Goal: Task Accomplishment & Management: Manage account settings

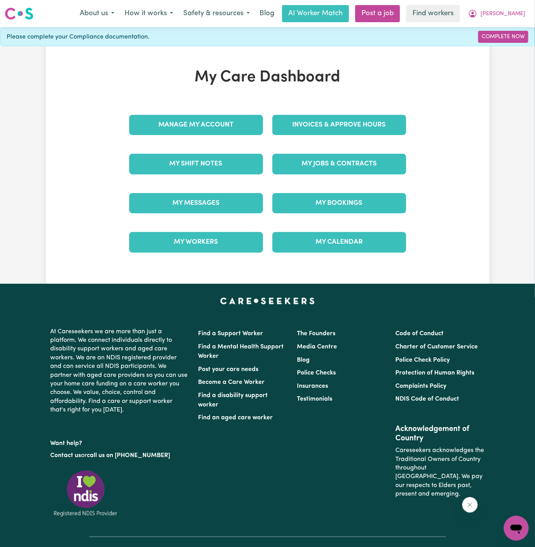
click at [346, 150] on div "My Jobs & Contracts" at bounding box center [339, 163] width 143 height 39
click at [346, 159] on link "My Jobs & Contracts" at bounding box center [339, 164] width 134 height 20
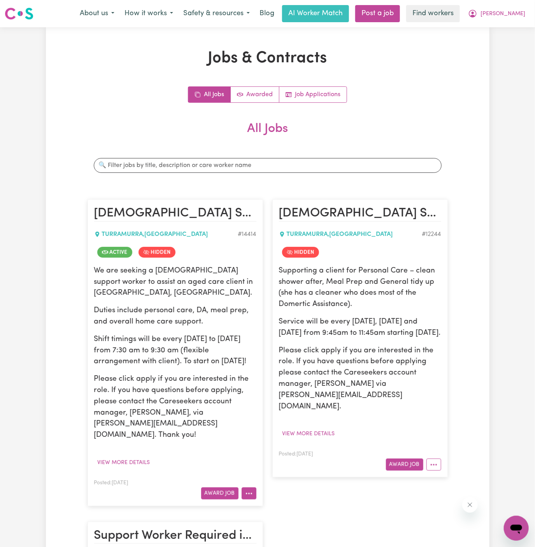
click at [251, 489] on icon "More options" at bounding box center [249, 493] width 8 height 8
click at [294, 390] on link "View/Edit Contract" at bounding box center [279, 398] width 75 height 16
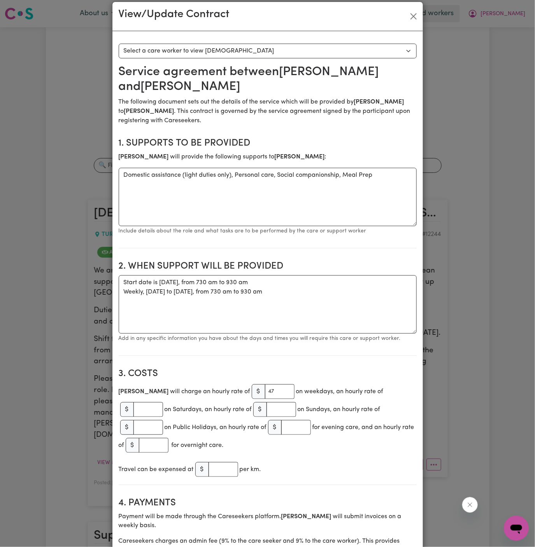
scroll to position [11, 0]
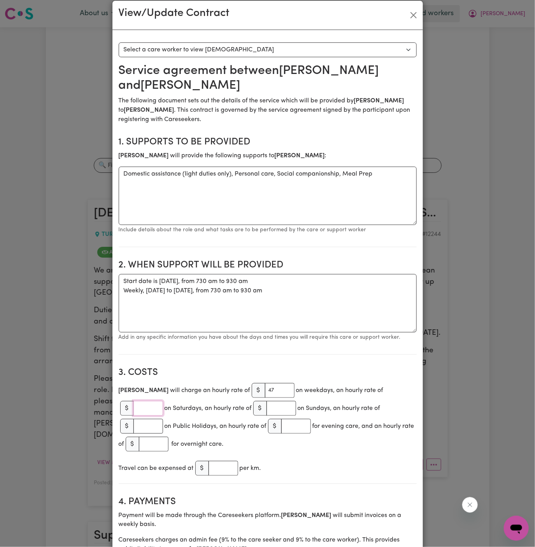
click at [163, 401] on input "number" at bounding box center [148, 408] width 30 height 15
paste input "56.40"
type input "56.40"
click at [335, 459] on div "Travel can be expensed at $ per km." at bounding box center [268, 468] width 298 height 18
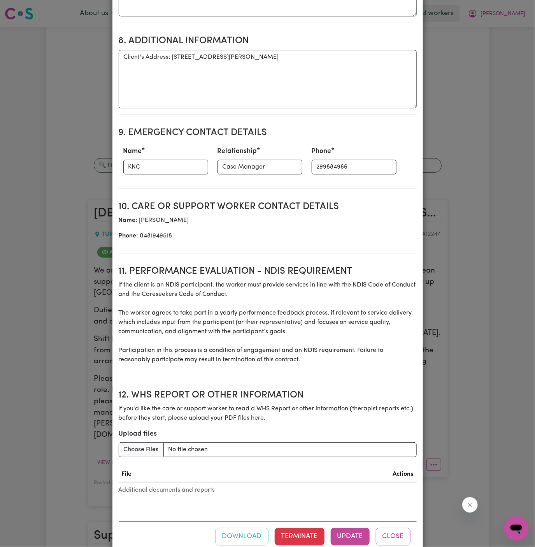
scroll to position [803, 0]
click at [349, 527] on button "Update" at bounding box center [350, 535] width 39 height 17
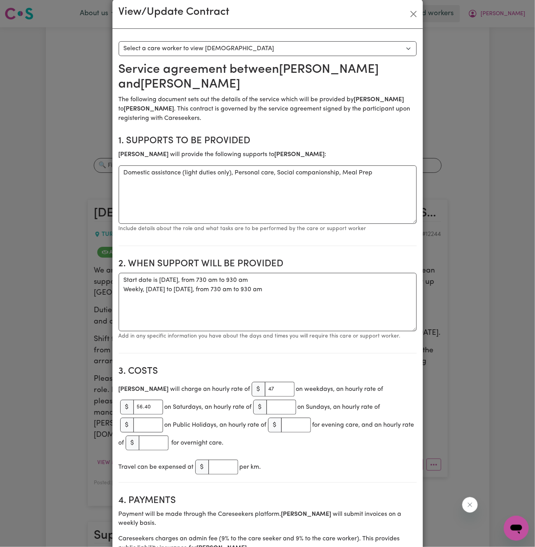
scroll to position [0, 0]
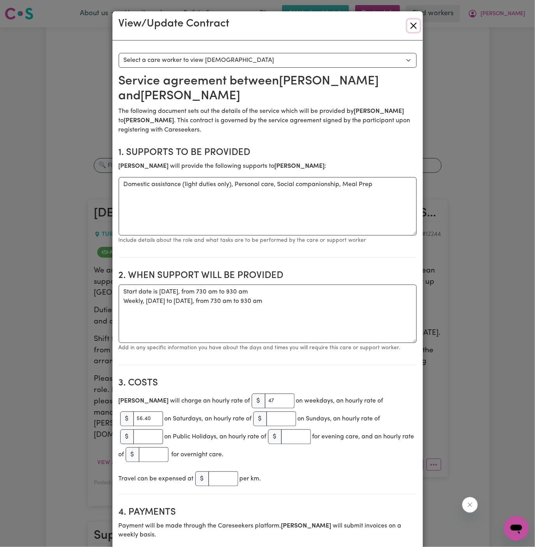
click at [418, 25] on button "Close" at bounding box center [413, 25] width 12 height 12
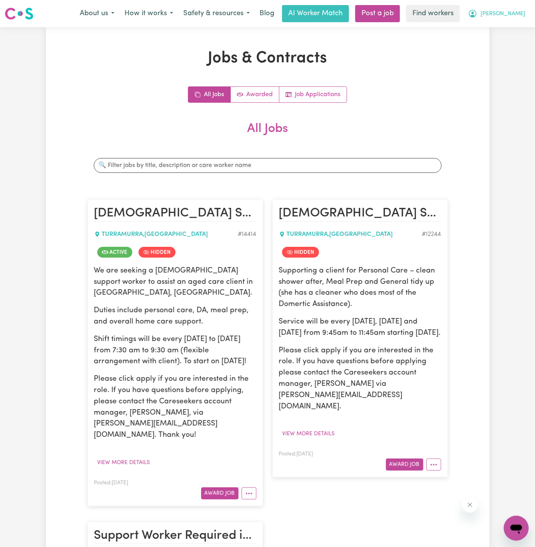
click at [511, 19] on button "[PERSON_NAME]" at bounding box center [496, 13] width 67 height 16
click at [508, 45] on link "Logout" at bounding box center [498, 44] width 61 height 15
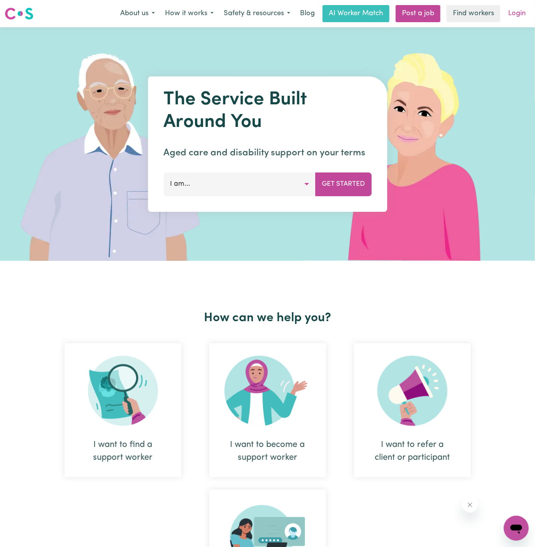
click at [517, 17] on link "Login" at bounding box center [516, 13] width 27 height 17
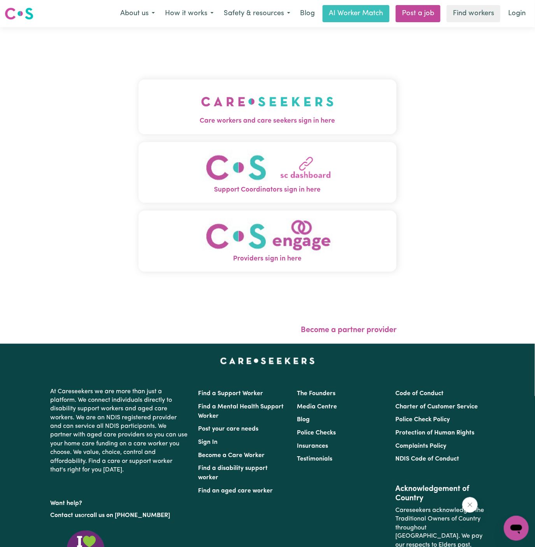
click at [295, 112] on button "Care workers and care seekers sign in here" at bounding box center [268, 106] width 258 height 54
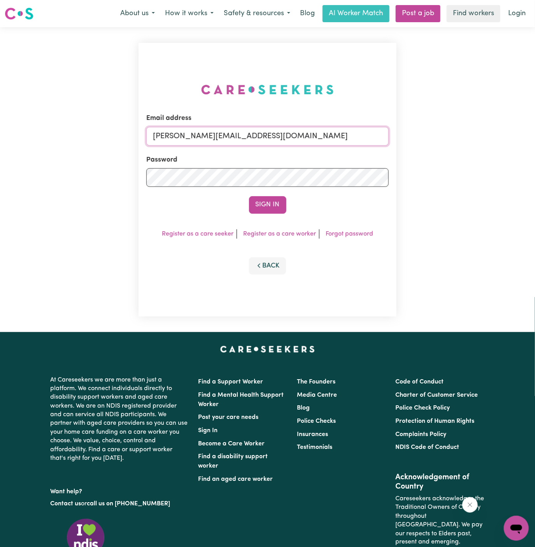
click at [288, 133] on input "[PERSON_NAME][EMAIL_ADDRESS][DOMAIN_NAME]" at bounding box center [267, 136] width 243 height 19
drag, startPoint x: 194, startPoint y: 138, endPoint x: 498, endPoint y: 138, distance: 304.2
click at [498, 138] on div "Email address [EMAIL_ADDRESS][DOMAIN_NAME] Password Sign In Register as a care …" at bounding box center [267, 179] width 535 height 305
type input "[EMAIL_ADDRESS][DOMAIN_NAME]"
click at [249, 196] on button "Sign In" at bounding box center [267, 204] width 37 height 17
